Goal: Task Accomplishment & Management: Use online tool/utility

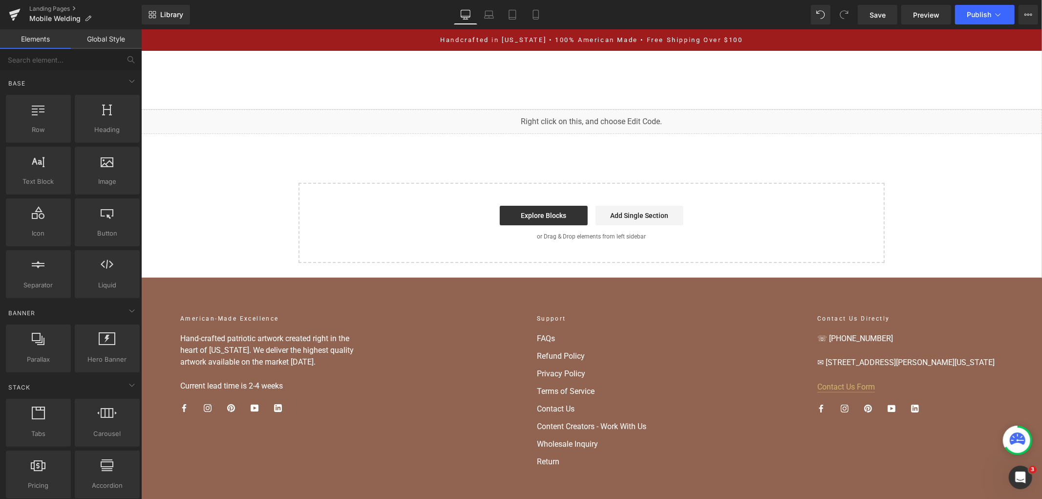
scroll to position [113, 0]
click at [539, 0] on div "You are previewing how the will restyle your page. You can not edit Elements in…" at bounding box center [521, 0] width 1042 height 0
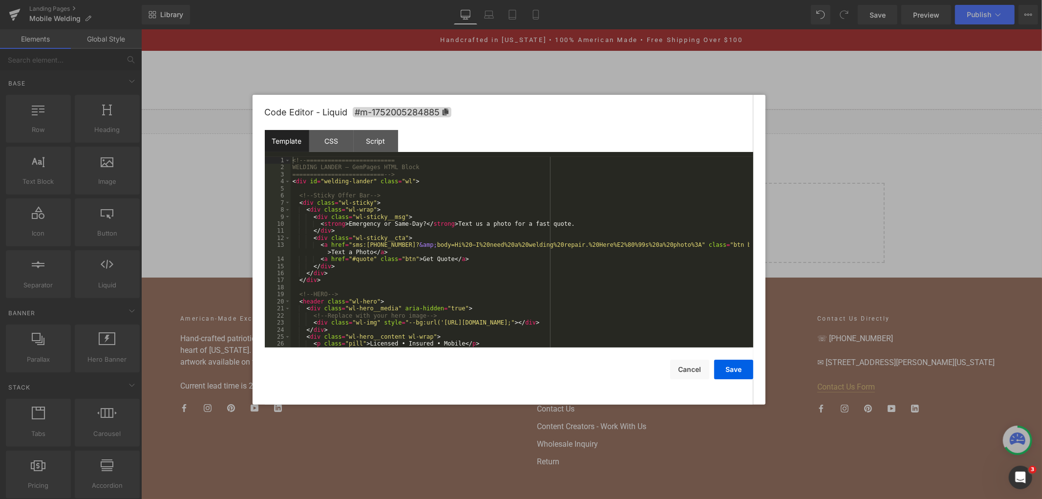
click at [280, 140] on div "Template" at bounding box center [287, 141] width 44 height 22
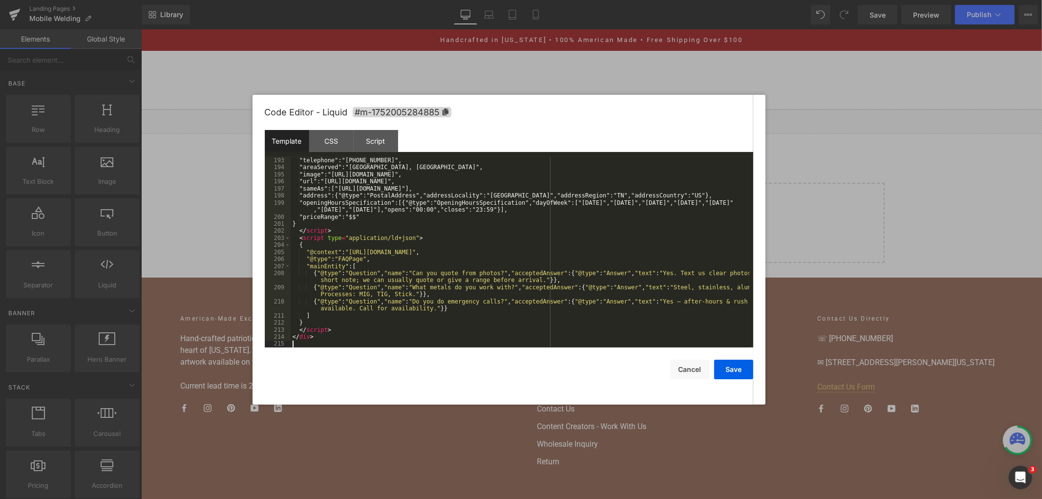
scroll to position [1361, 0]
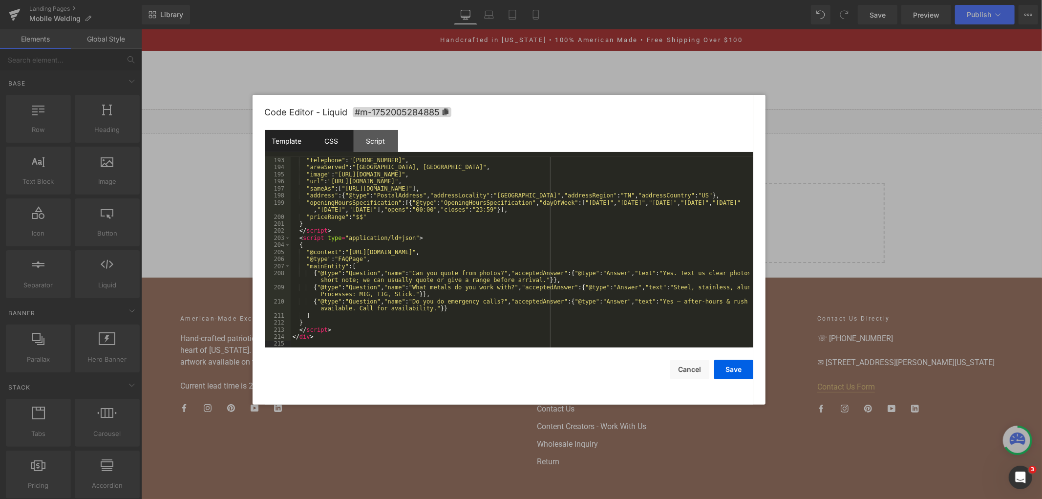
click at [329, 138] on div "CSS" at bounding box center [331, 141] width 44 height 22
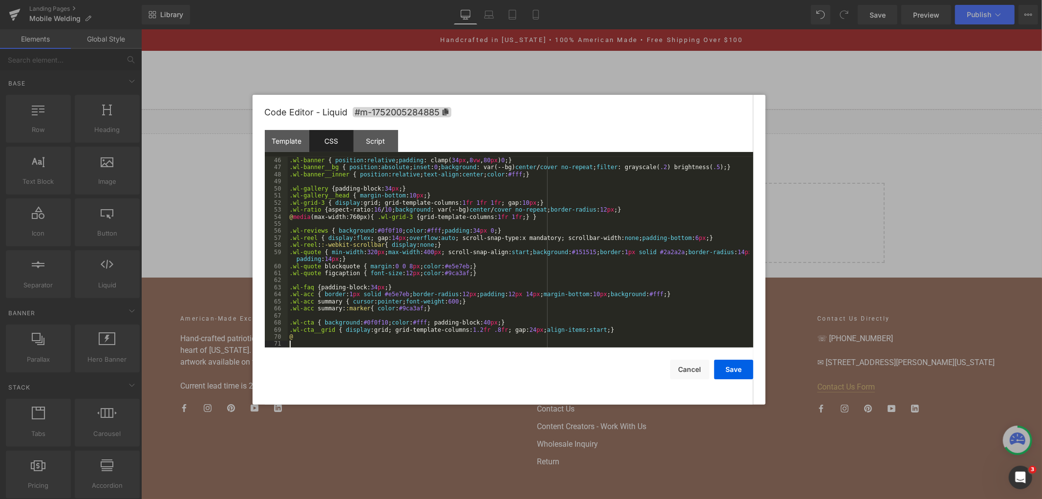
scroll to position [353, 0]
click at [381, 143] on div "Script" at bounding box center [376, 141] width 44 height 22
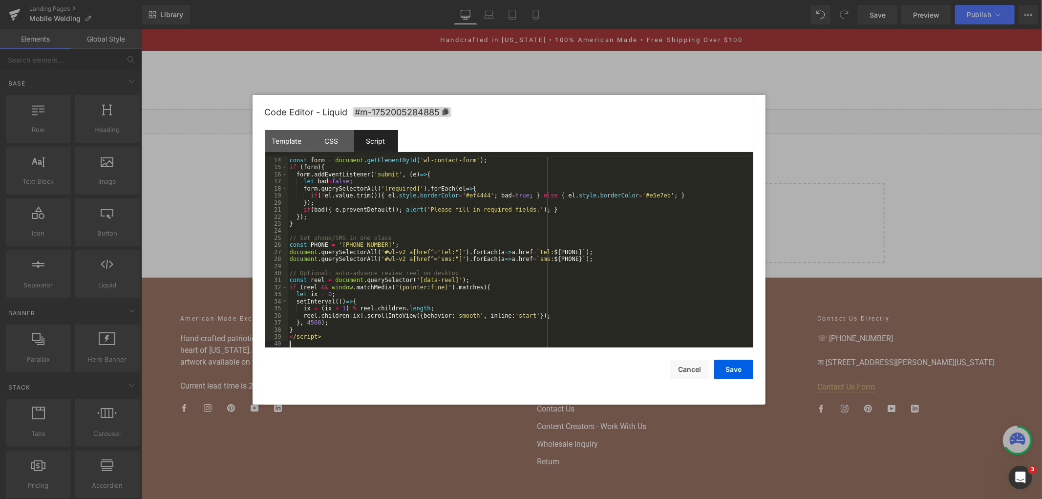
scroll to position [91, 0]
drag, startPoint x: 726, startPoint y: 370, endPoint x: 765, endPoint y: 41, distance: 332.0
click at [726, 370] on button "Save" at bounding box center [733, 369] width 39 height 20
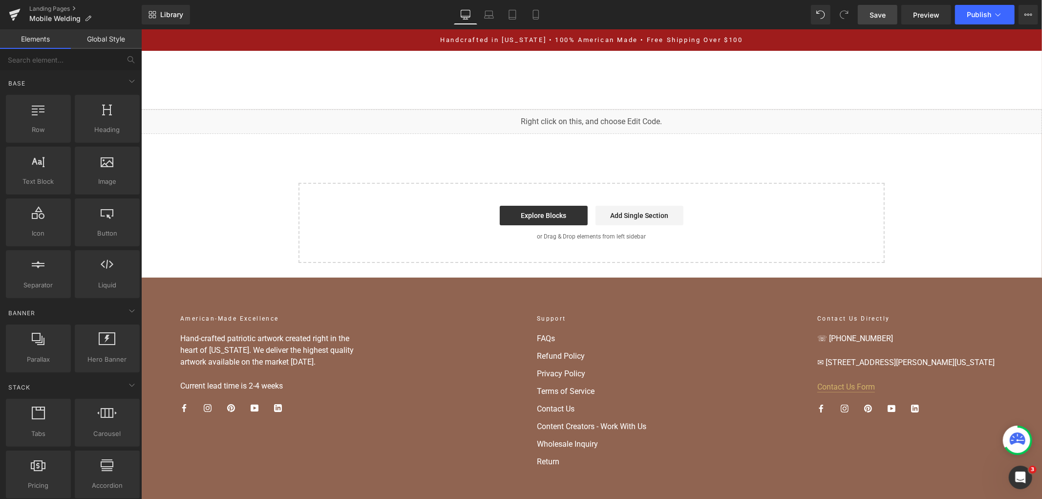
click at [880, 22] on link "Save" at bounding box center [877, 15] width 40 height 20
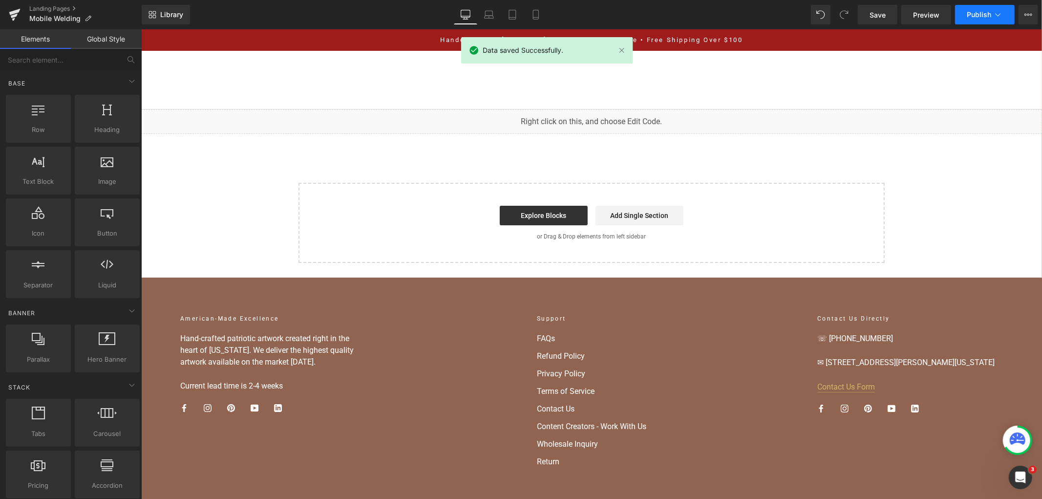
click at [985, 15] on span "Publish" at bounding box center [978, 15] width 24 height 8
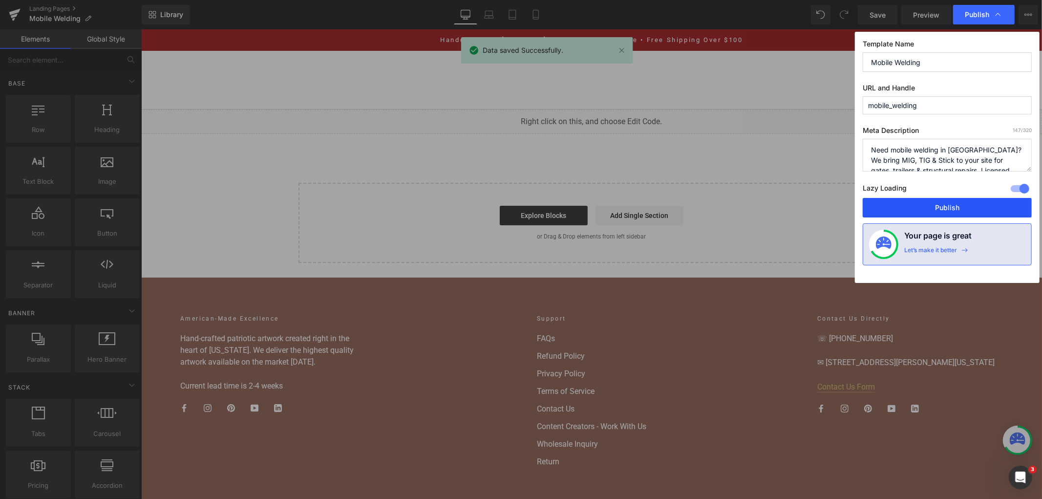
click at [944, 208] on button "Publish" at bounding box center [946, 208] width 169 height 20
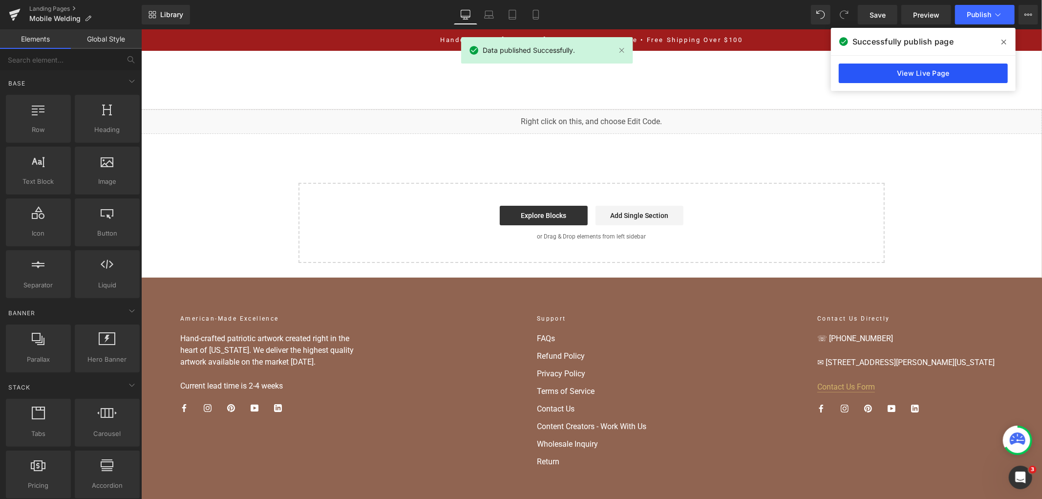
click at [973, 69] on link "View Live Page" at bounding box center [922, 73] width 169 height 20
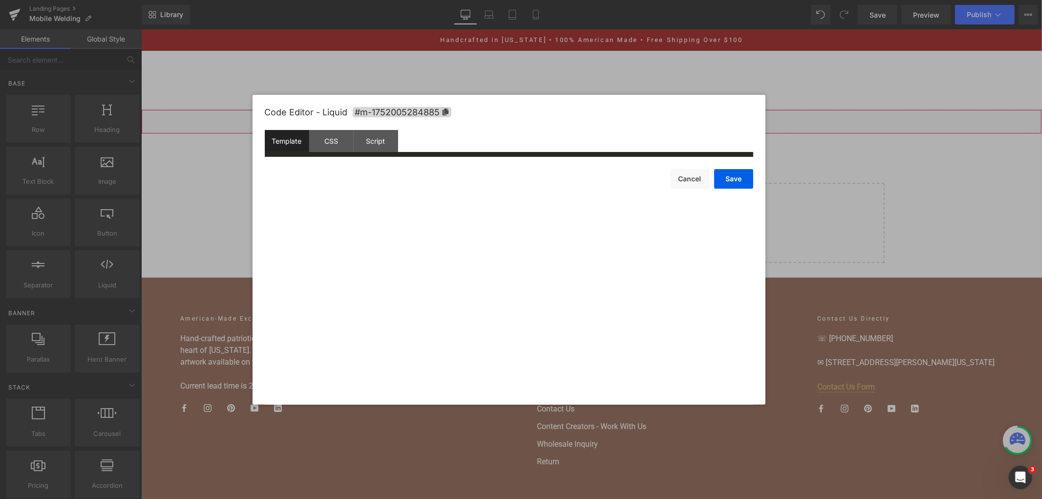
click at [464, 0] on div "You are previewing how the will restyle your page. You can not edit Elements in…" at bounding box center [521, 0] width 1042 height 0
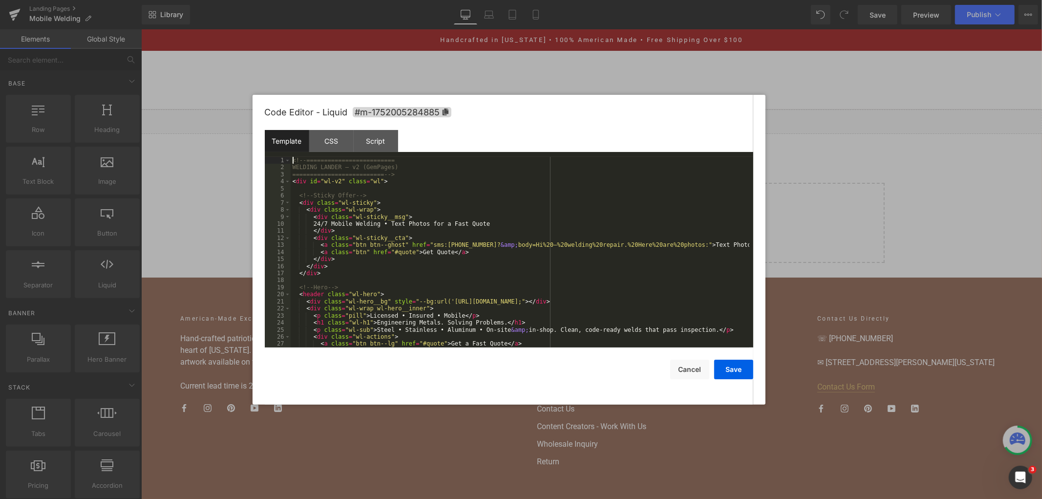
click at [434, 210] on div "<!-- ========================= WELDING LANDER — v2 (GemPages) =================…" at bounding box center [520, 259] width 459 height 205
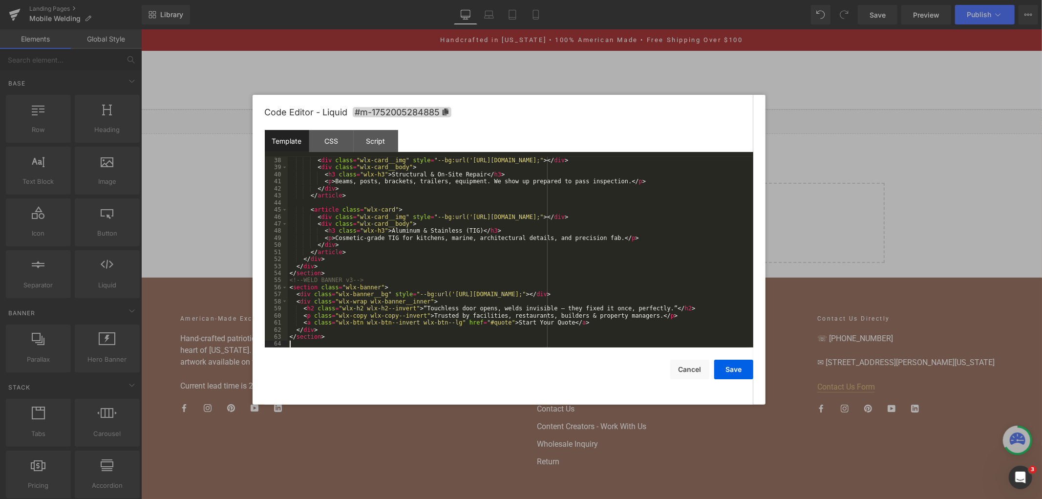
scroll to position [268, 0]
click at [331, 138] on div "CSS" at bounding box center [331, 141] width 44 height 22
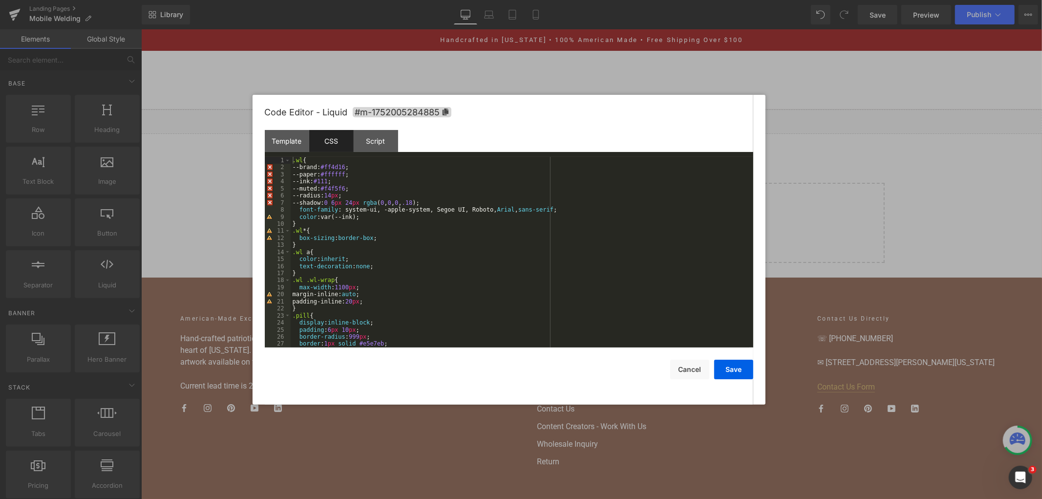
click at [324, 147] on div "CSS" at bounding box center [331, 141] width 44 height 22
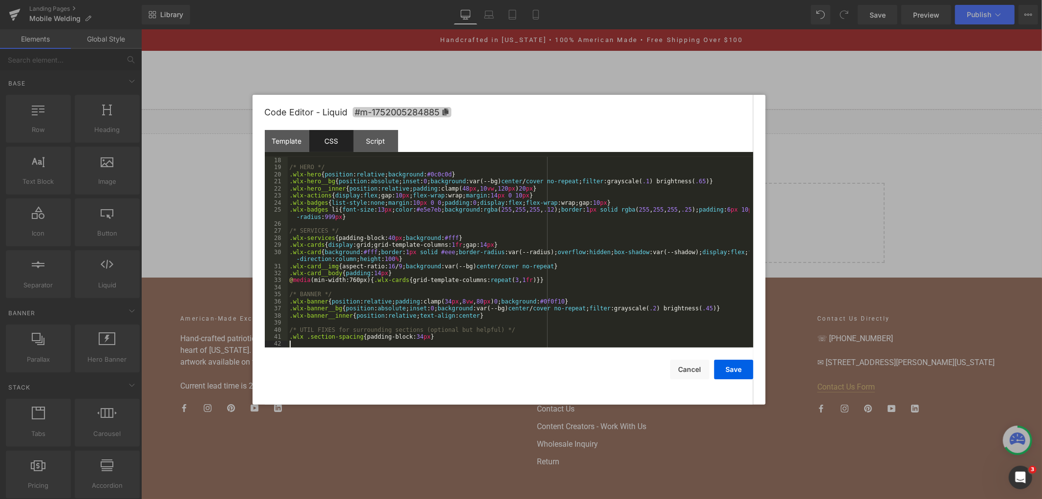
scroll to position [141, 0]
click at [382, 143] on div "Script" at bounding box center [376, 141] width 44 height 22
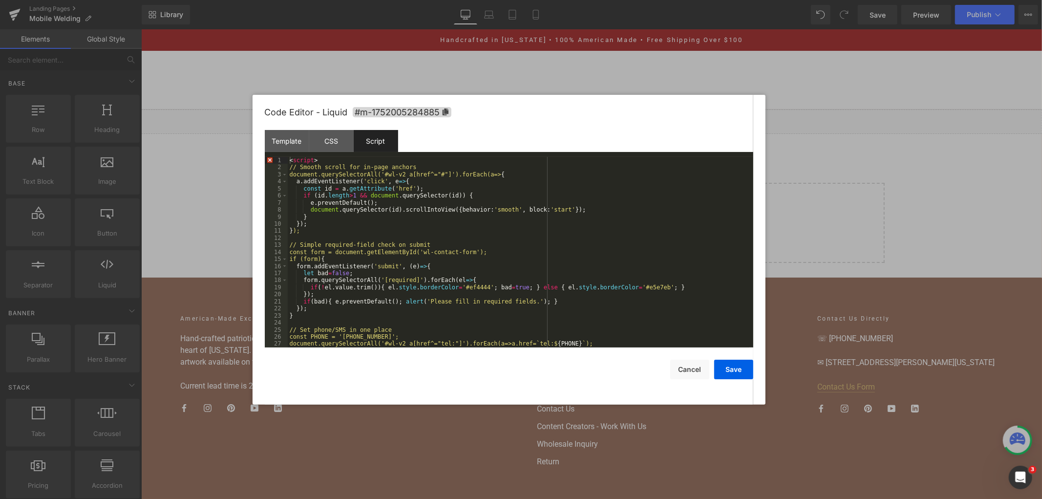
click at [373, 142] on div "Script" at bounding box center [376, 141] width 44 height 22
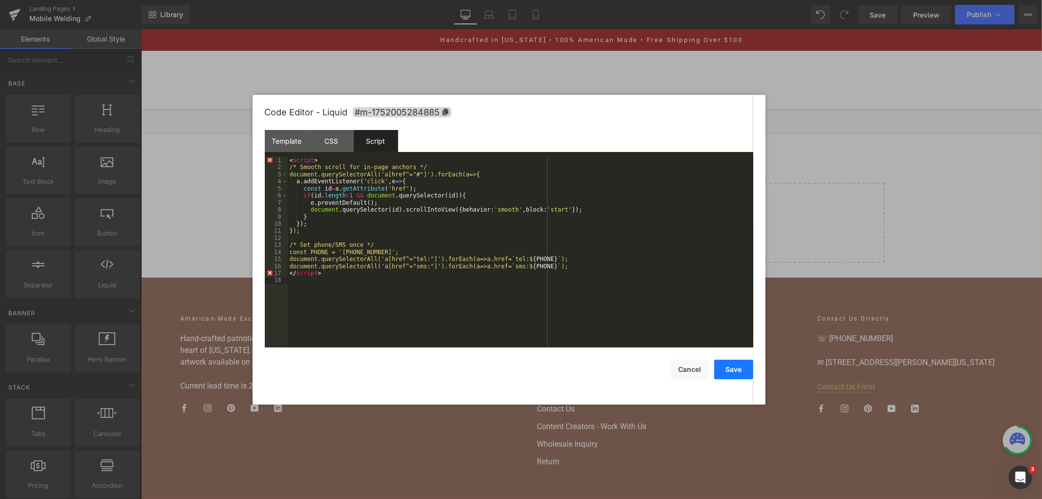
click at [732, 374] on button "Save" at bounding box center [733, 369] width 39 height 20
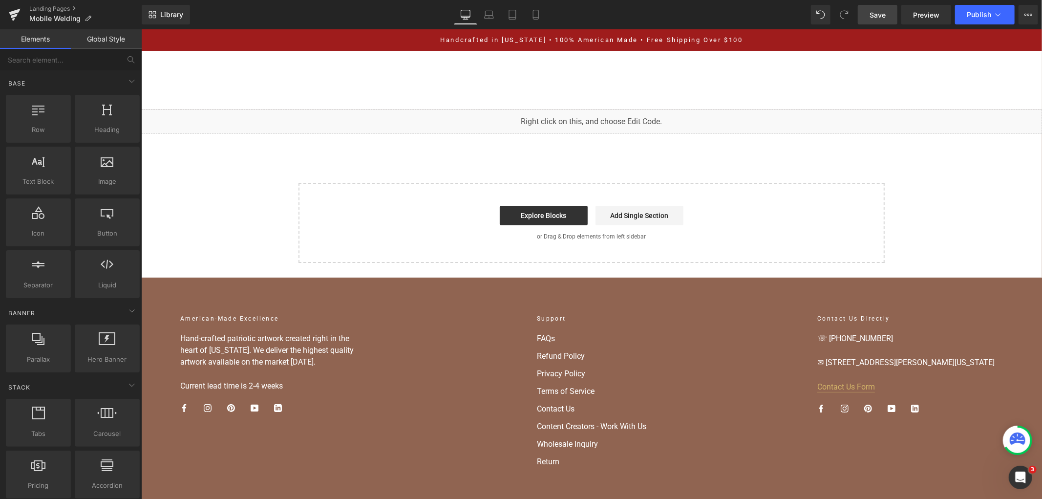
click at [875, 11] on span "Save" at bounding box center [877, 15] width 16 height 10
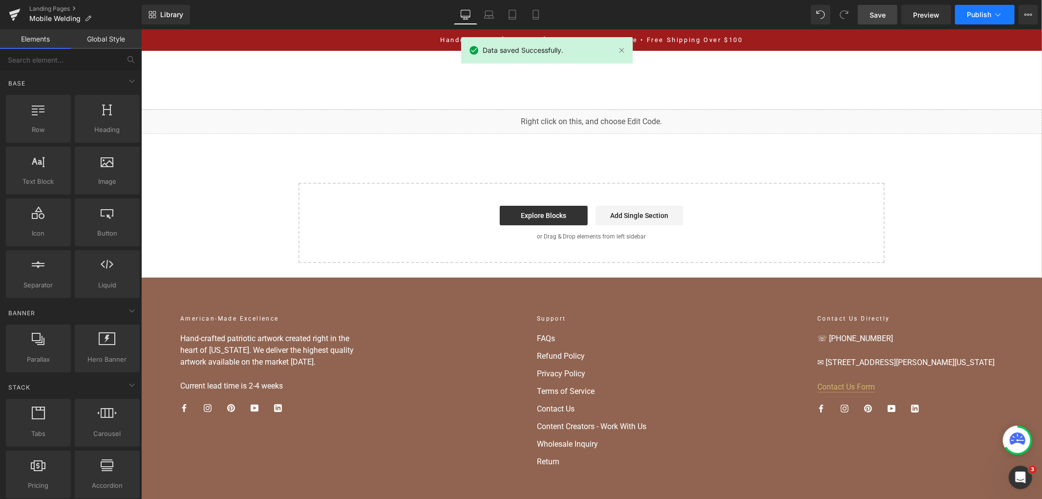
click at [976, 9] on button "Publish" at bounding box center [985, 15] width 60 height 20
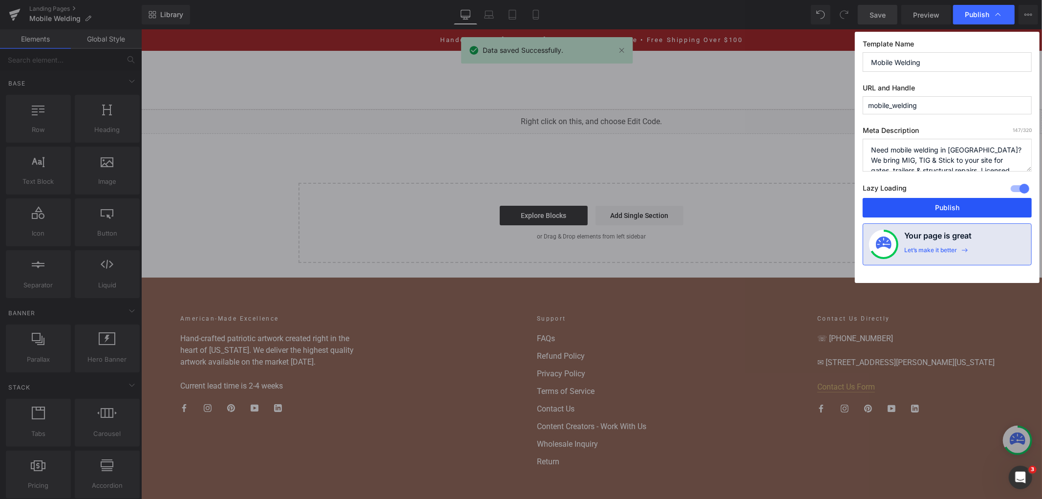
click at [899, 206] on button "Publish" at bounding box center [946, 208] width 169 height 20
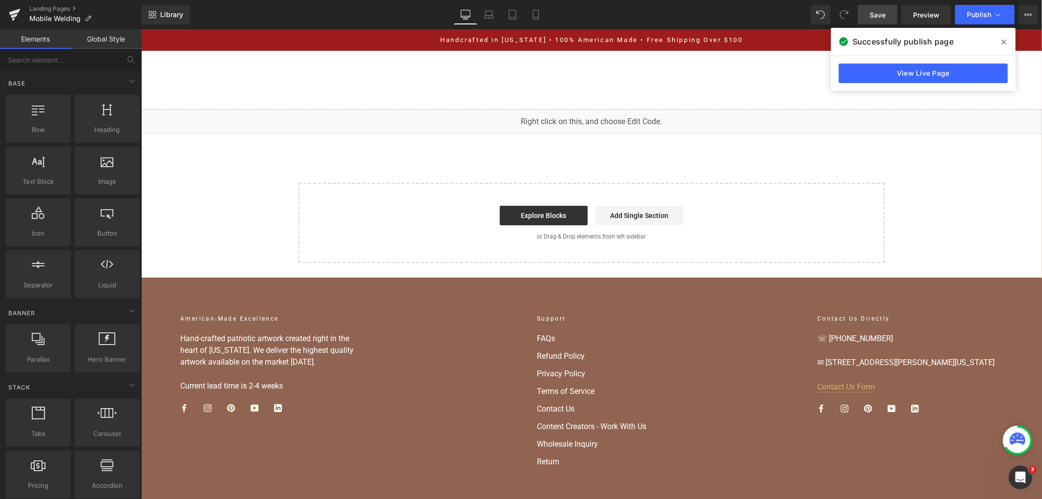
click at [831, 59] on div "View Live Page" at bounding box center [923, 73] width 185 height 35
click at [852, 67] on link "View Live Page" at bounding box center [922, 73] width 169 height 20
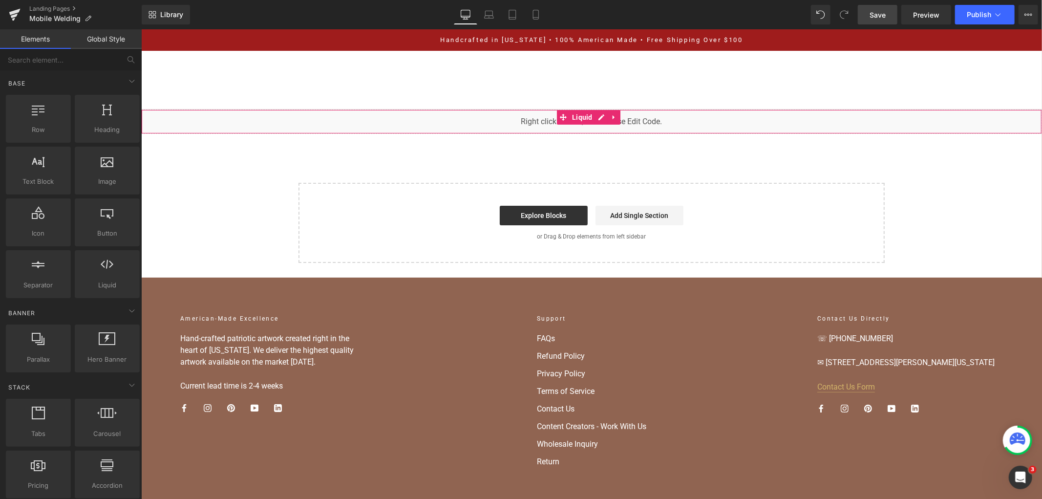
click at [495, 0] on div "You are previewing how the will restyle your page. You can not edit Elements in…" at bounding box center [521, 0] width 1042 height 0
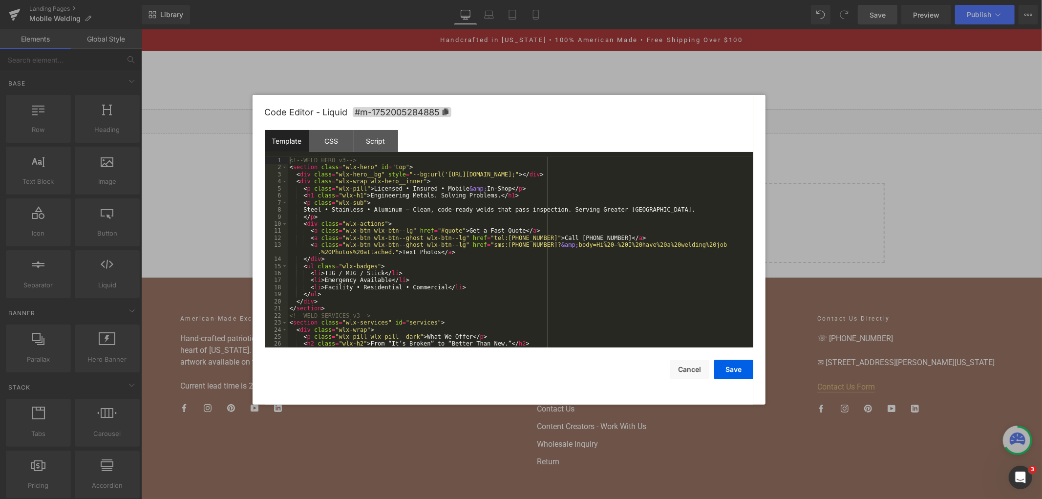
click at [277, 137] on div "Template" at bounding box center [287, 141] width 44 height 22
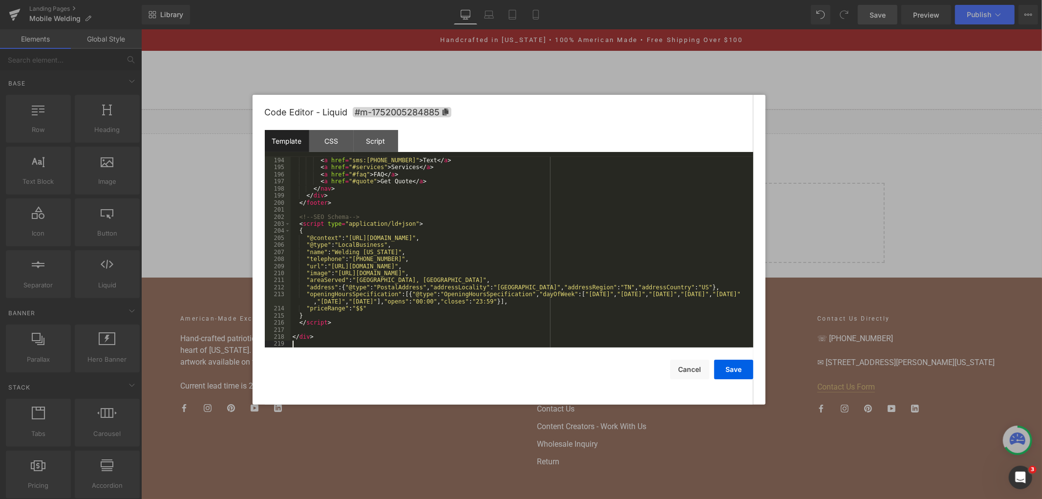
click at [331, 147] on div "CSS" at bounding box center [331, 141] width 44 height 22
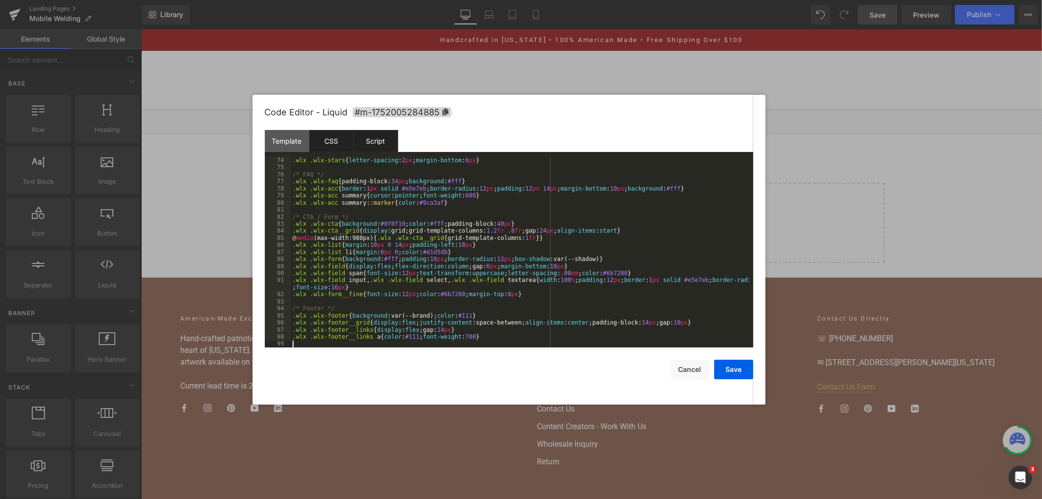
click at [372, 143] on div "Script" at bounding box center [376, 141] width 44 height 22
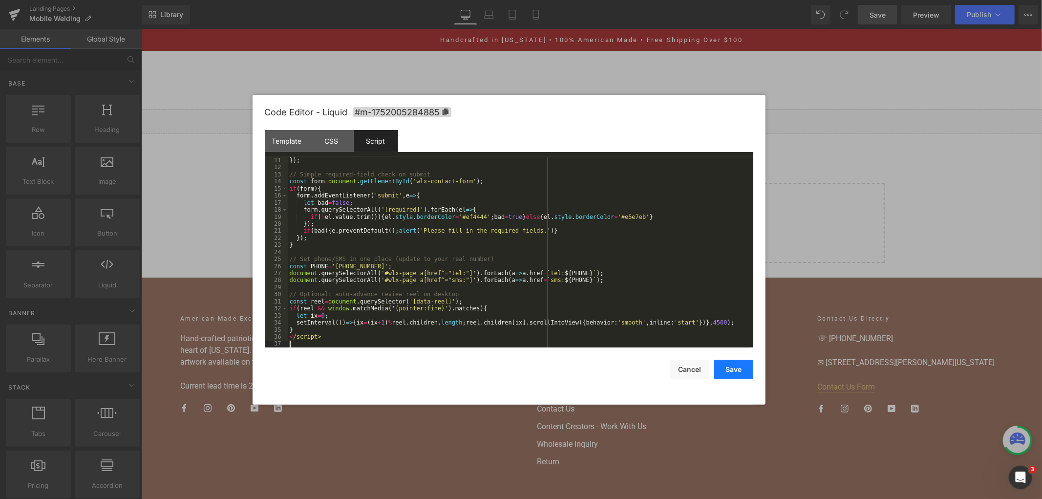
click at [743, 365] on button "Save" at bounding box center [733, 369] width 39 height 20
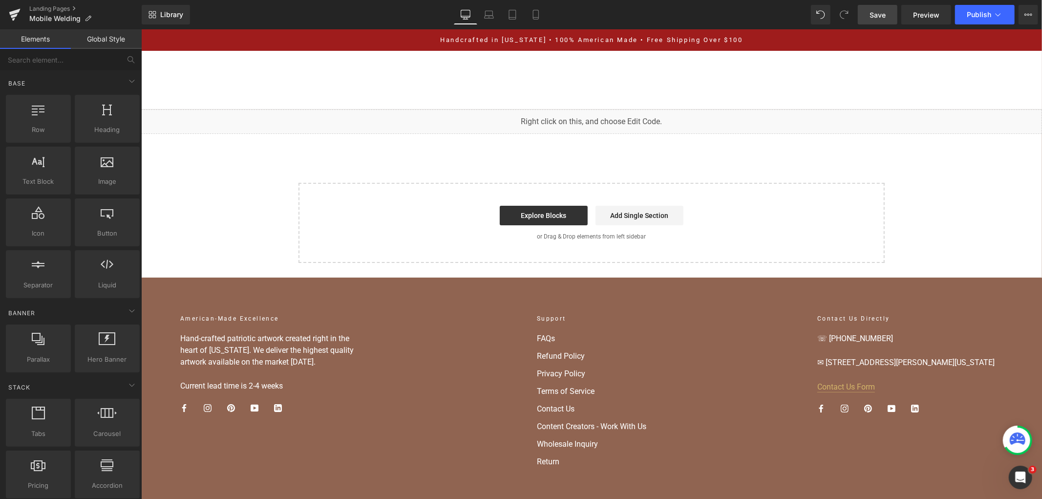
click at [875, 15] on span "Save" at bounding box center [877, 15] width 16 height 10
click at [874, 7] on link "Saving . . ." at bounding box center [866, 15] width 61 height 20
click at [865, 19] on div "Saving . . ." at bounding box center [867, 15] width 38 height 10
click at [873, 10] on span "Save" at bounding box center [877, 15] width 16 height 10
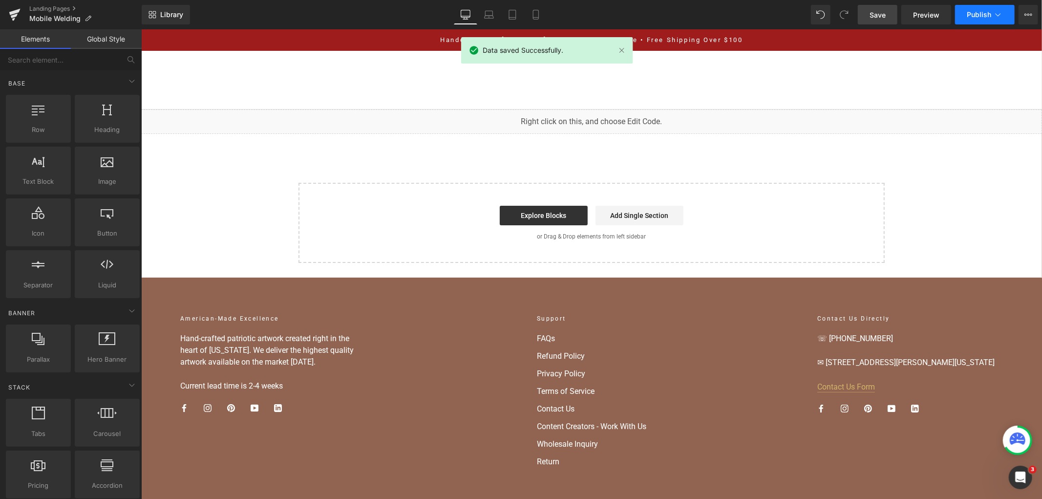
click at [963, 17] on button "Publish" at bounding box center [985, 15] width 60 height 20
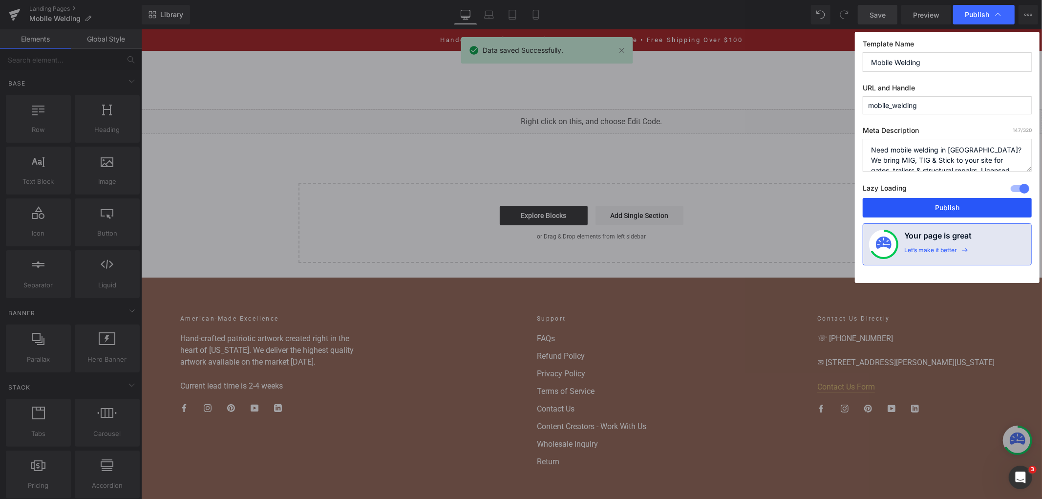
drag, startPoint x: 956, startPoint y: 202, endPoint x: 297, endPoint y: 35, distance: 679.2
click at [956, 202] on button "Publish" at bounding box center [946, 208] width 169 height 20
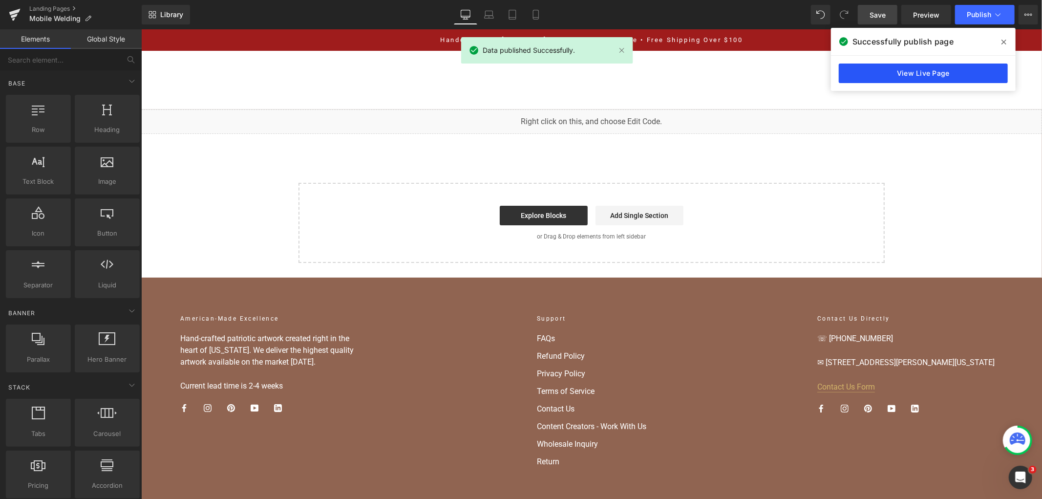
click at [941, 73] on link "View Live Page" at bounding box center [922, 73] width 169 height 20
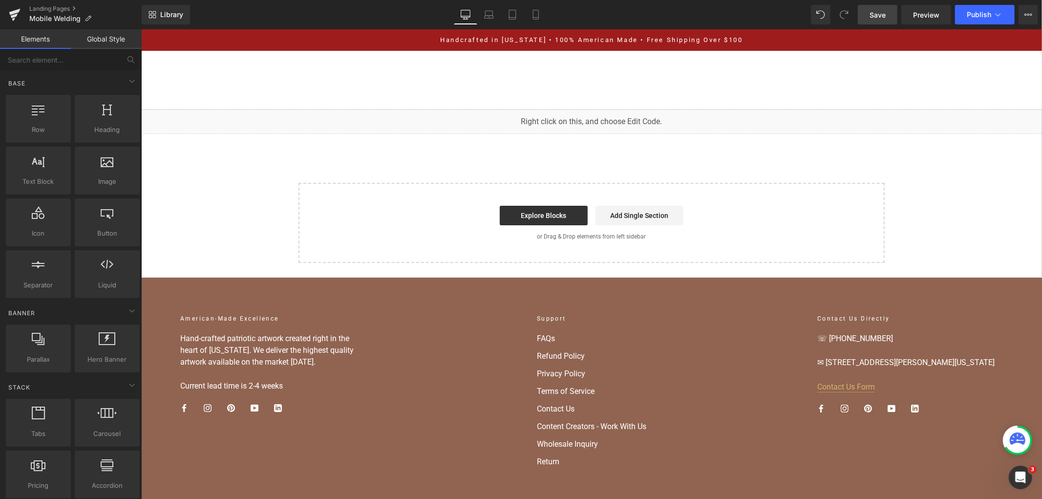
click at [508, 0] on div "You are previewing how the will restyle your page. You can not edit Elements in…" at bounding box center [521, 0] width 1042 height 0
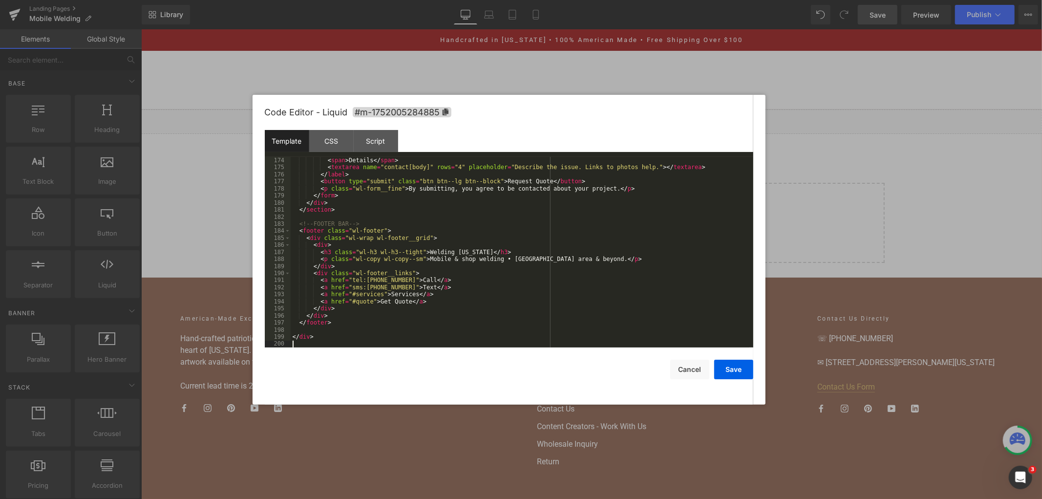
click at [345, 146] on div "CSS" at bounding box center [331, 141] width 44 height 22
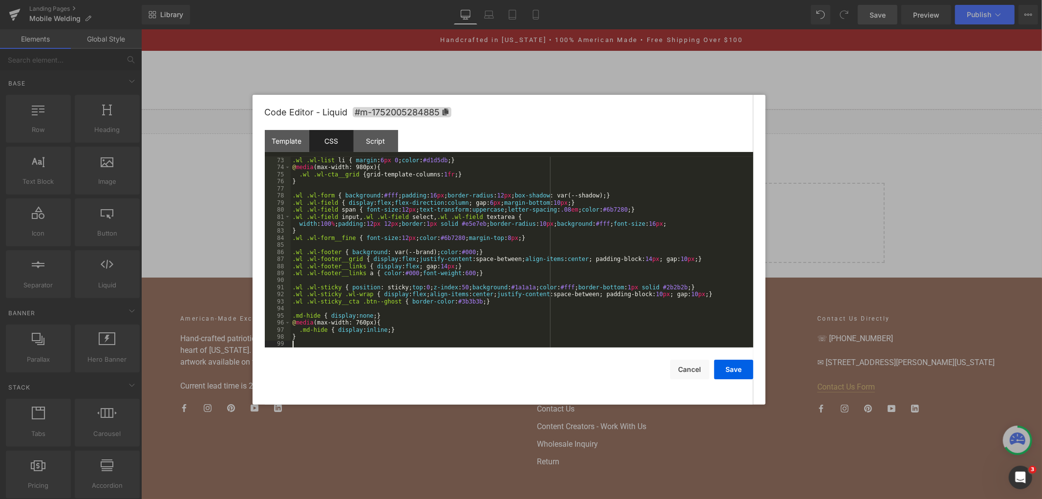
click at [363, 146] on div "Script" at bounding box center [376, 141] width 44 height 22
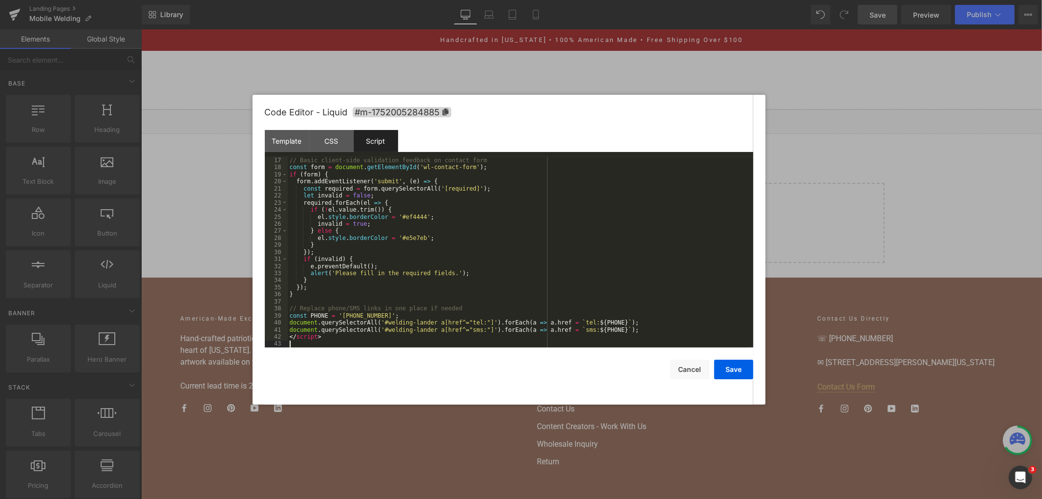
click at [731, 370] on button "Save" at bounding box center [733, 369] width 39 height 20
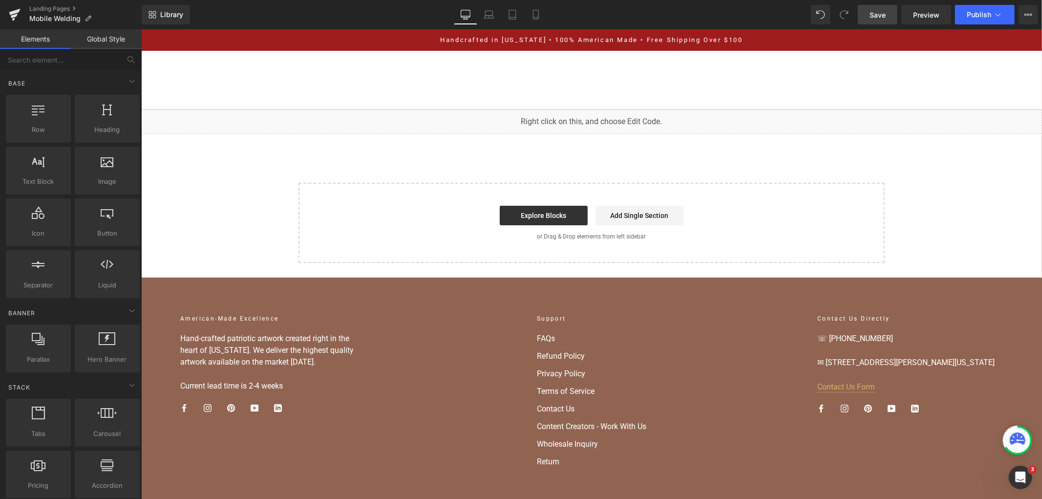
click at [877, 7] on link "Save" at bounding box center [877, 15] width 40 height 20
click at [984, 11] on span "Publish" at bounding box center [978, 15] width 24 height 8
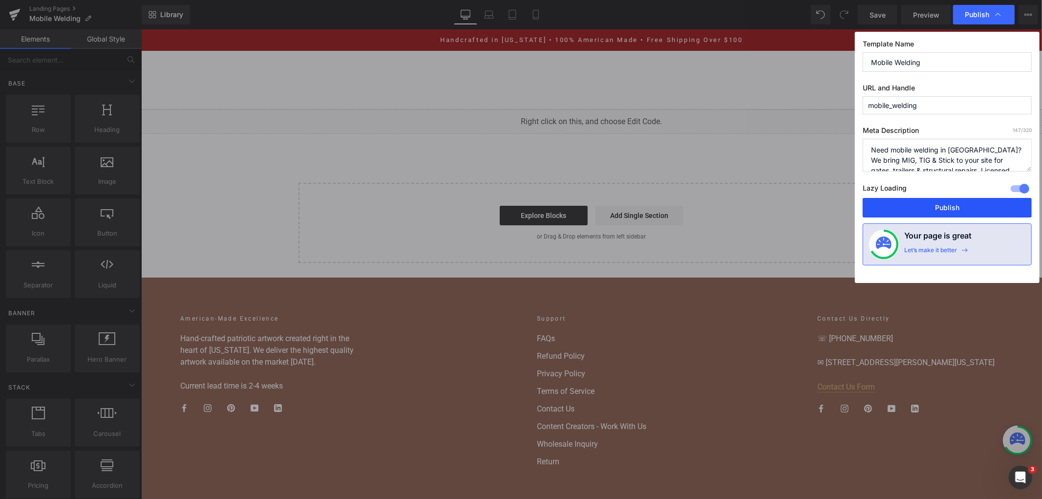
click at [926, 217] on button "Publish" at bounding box center [946, 208] width 169 height 20
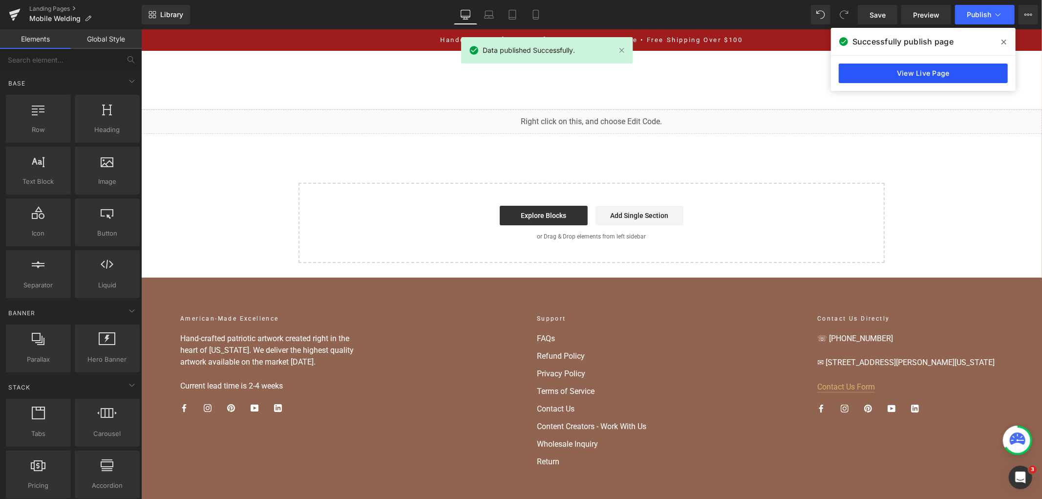
click at [915, 81] on link "View Live Page" at bounding box center [922, 73] width 169 height 20
